Goal: Information Seeking & Learning: Learn about a topic

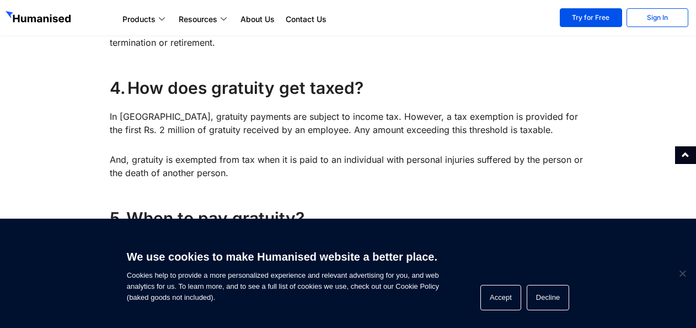
scroll to position [1268, 0]
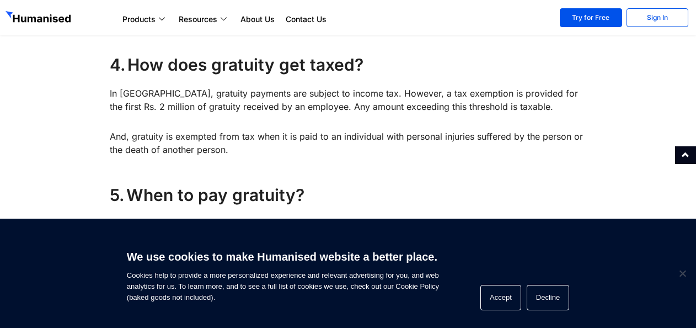
drag, startPoint x: 115, startPoint y: 134, endPoint x: 269, endPoint y: 156, distance: 156.0
click at [269, 156] on p "And, gratuity is exempted from tax when it is paid to an individual with person…" at bounding box center [348, 143] width 476 height 26
click at [270, 156] on p "And, gratuity is exempted from tax when it is paid to an individual with person…" at bounding box center [348, 143] width 476 height 26
drag, startPoint x: 270, startPoint y: 156, endPoint x: 232, endPoint y: 154, distance: 38.6
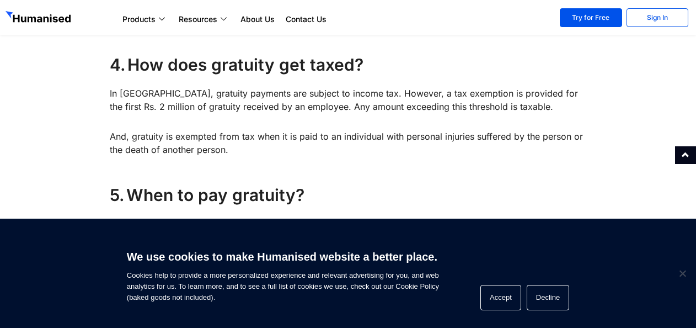
click at [232, 154] on p "And, gratuity is exempted from tax when it is paid to an individual with person…" at bounding box center [348, 143] width 476 height 26
drag, startPoint x: 232, startPoint y: 154, endPoint x: 249, endPoint y: 148, distance: 18.3
click at [249, 148] on p "And, gratuity is exempted from tax when it is paid to an individual with person…" at bounding box center [348, 143] width 476 height 26
click at [265, 152] on p "And, gratuity is exempted from tax when it is paid to an individual with person…" at bounding box center [348, 143] width 476 height 26
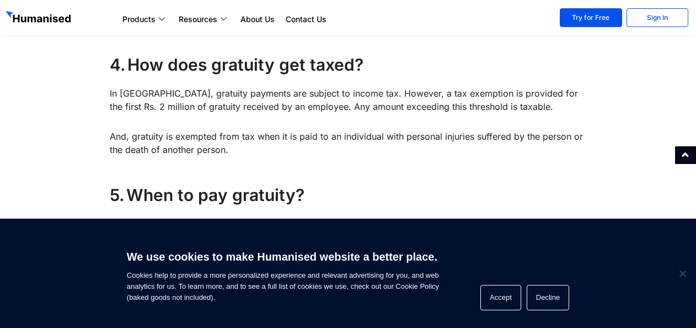
drag, startPoint x: 301, startPoint y: 154, endPoint x: 113, endPoint y: 95, distance: 196.7
click at [113, 95] on p "In [GEOGRAPHIC_DATA], gratuity payments are subject to income tax. However, a t…" at bounding box center [348, 100] width 476 height 26
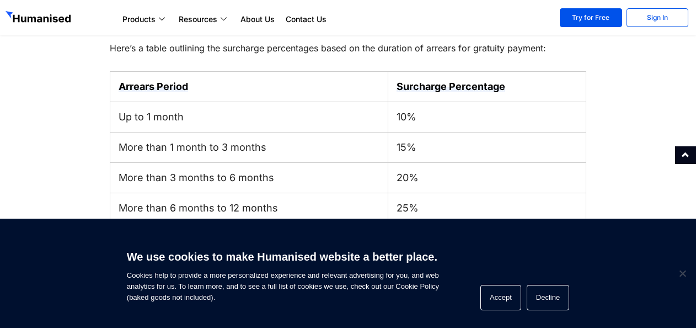
scroll to position [1544, 0]
